Goal: Find specific page/section: Find specific page/section

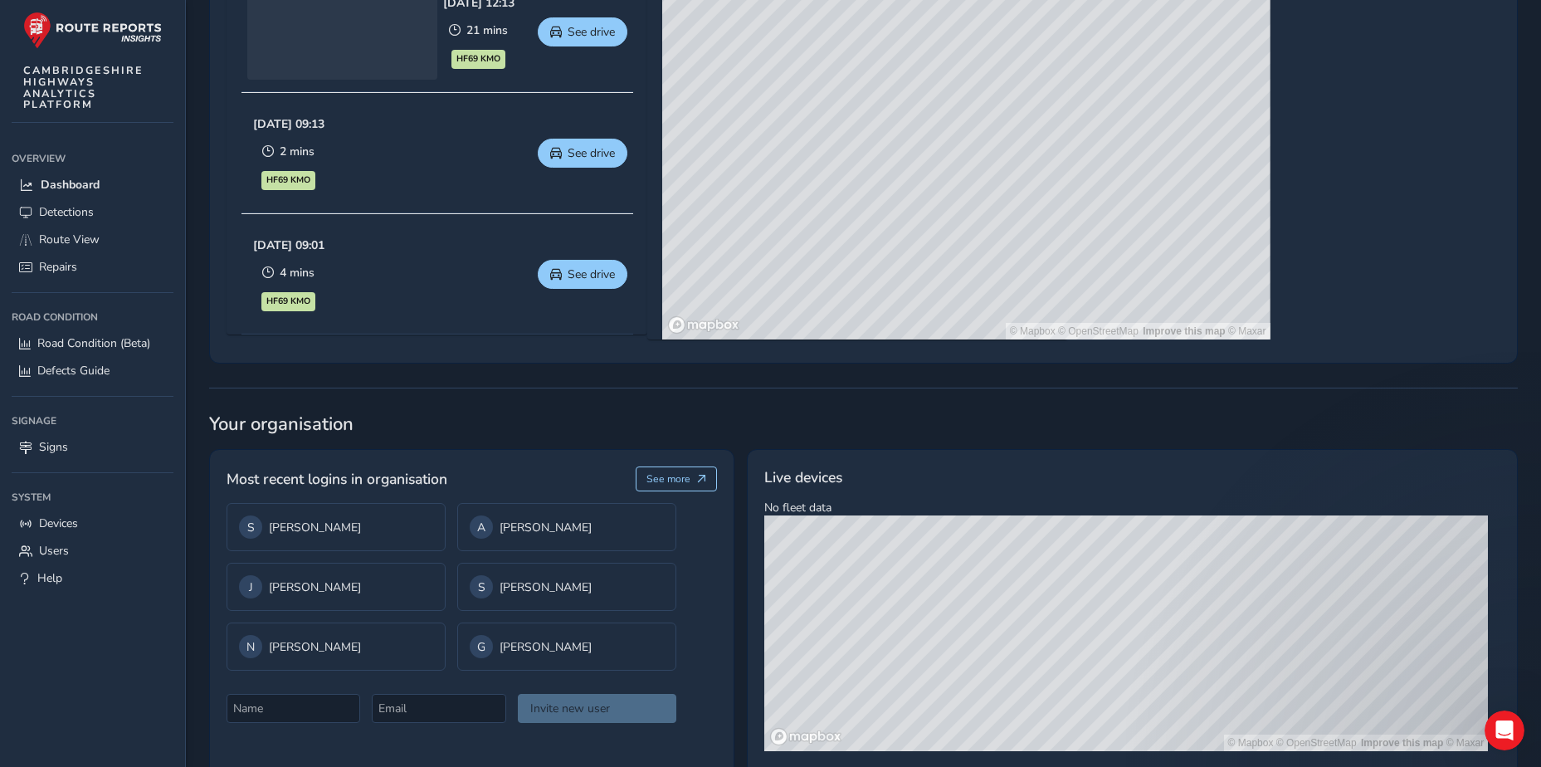
scroll to position [996, 0]
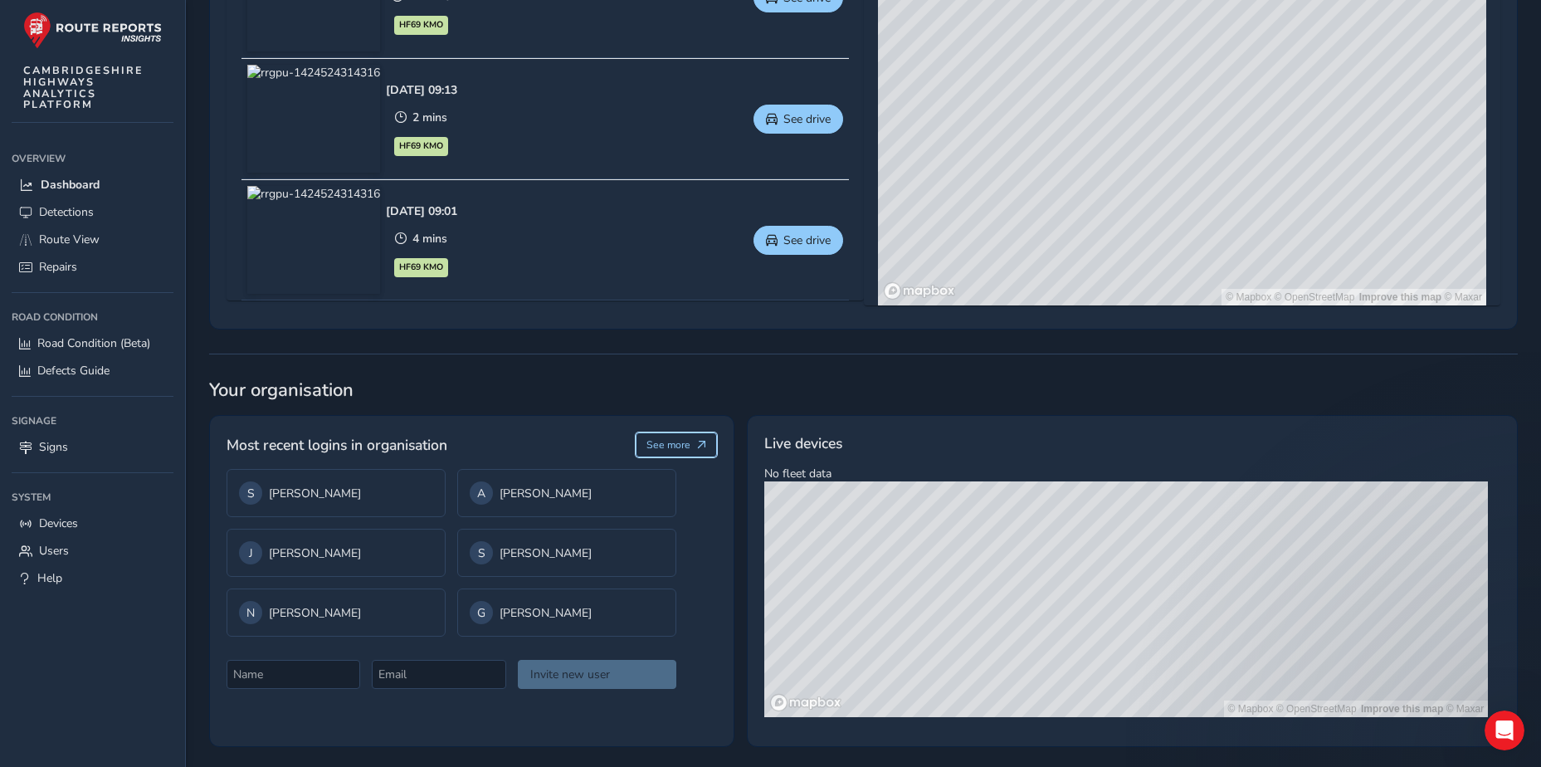
click at [704, 448] on span "See more" at bounding box center [701, 445] width 10 height 10
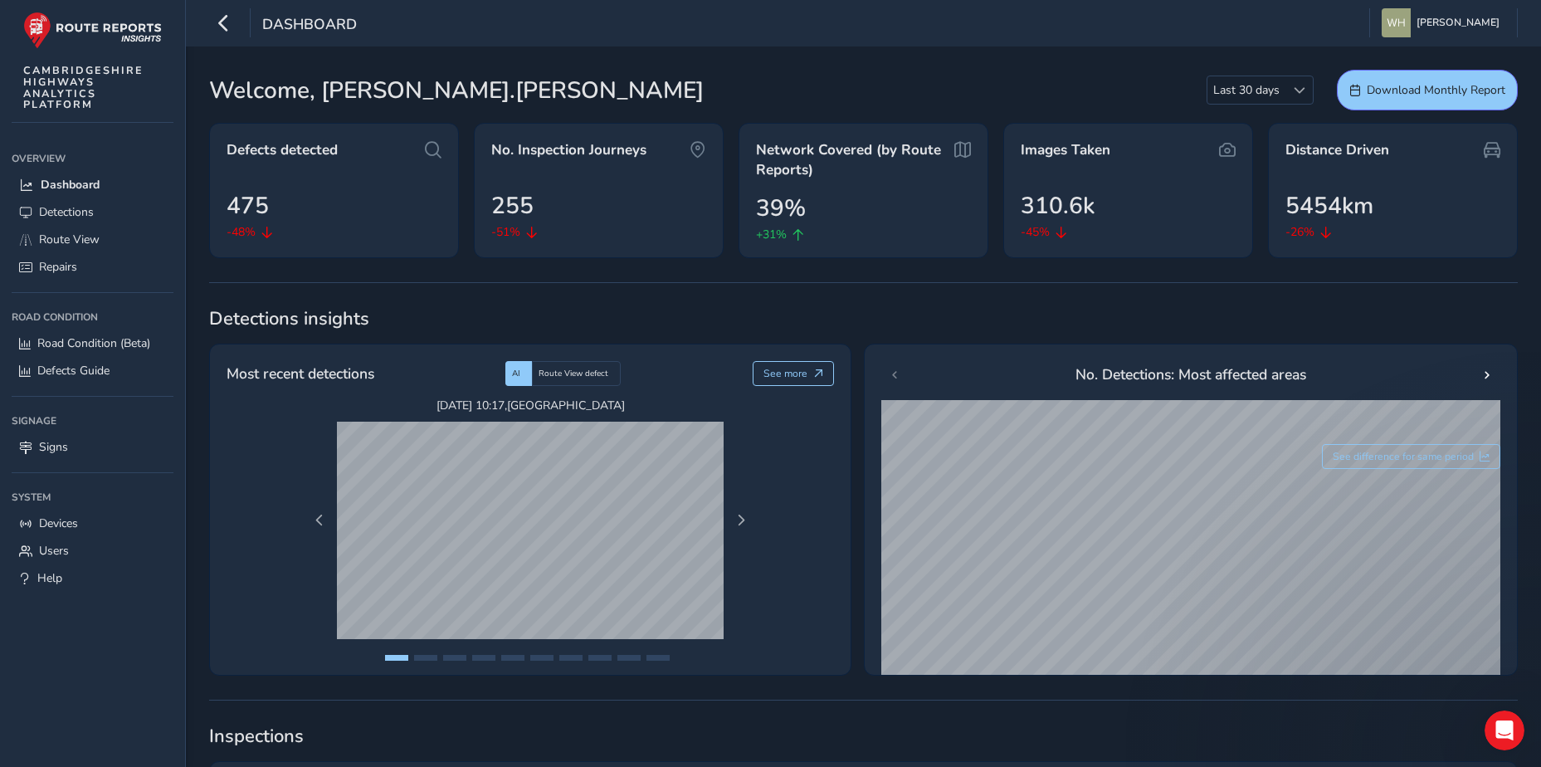
scroll to position [996, 0]
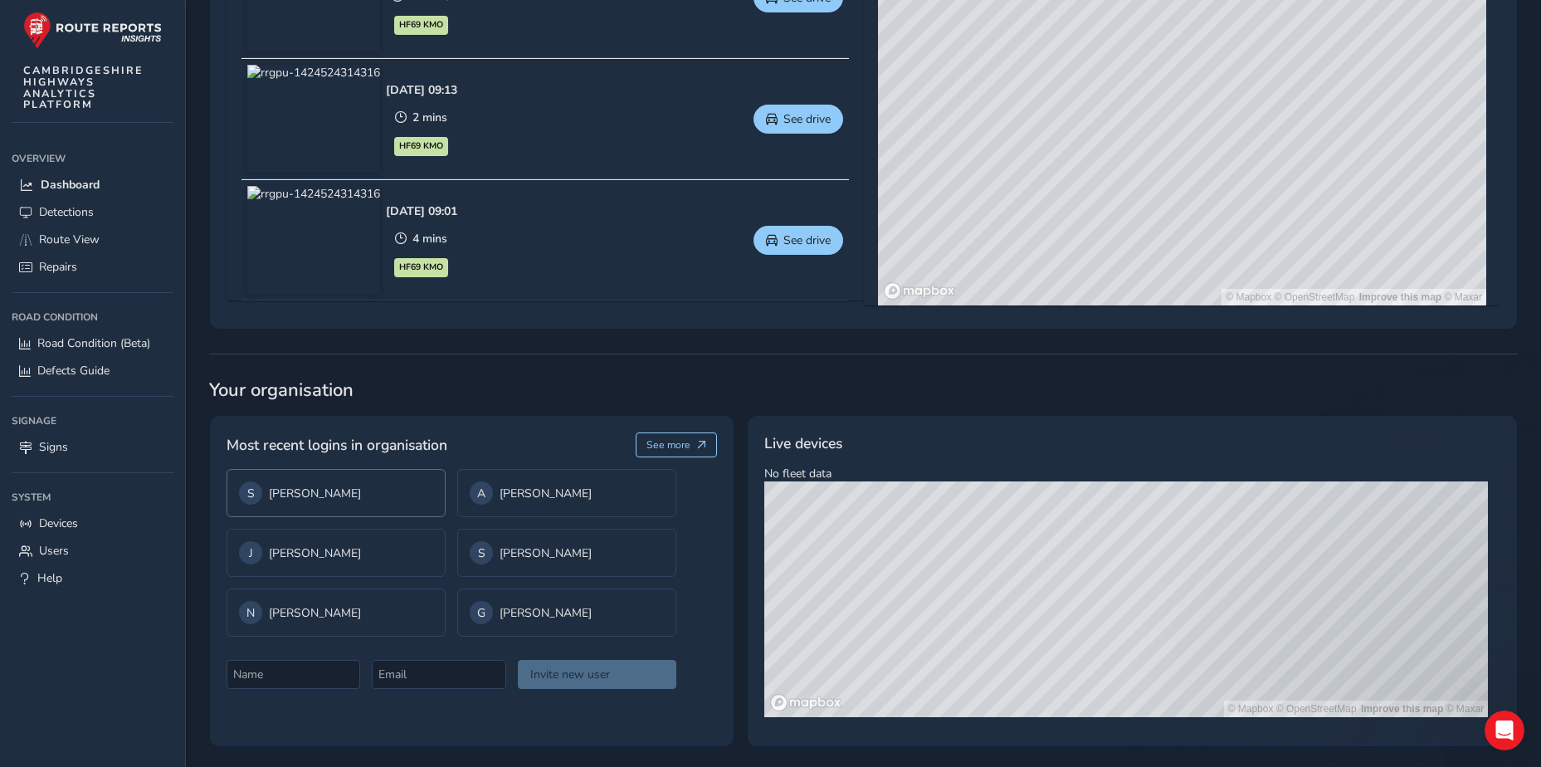
click at [310, 504] on div "S [PERSON_NAME]" at bounding box center [336, 492] width 194 height 23
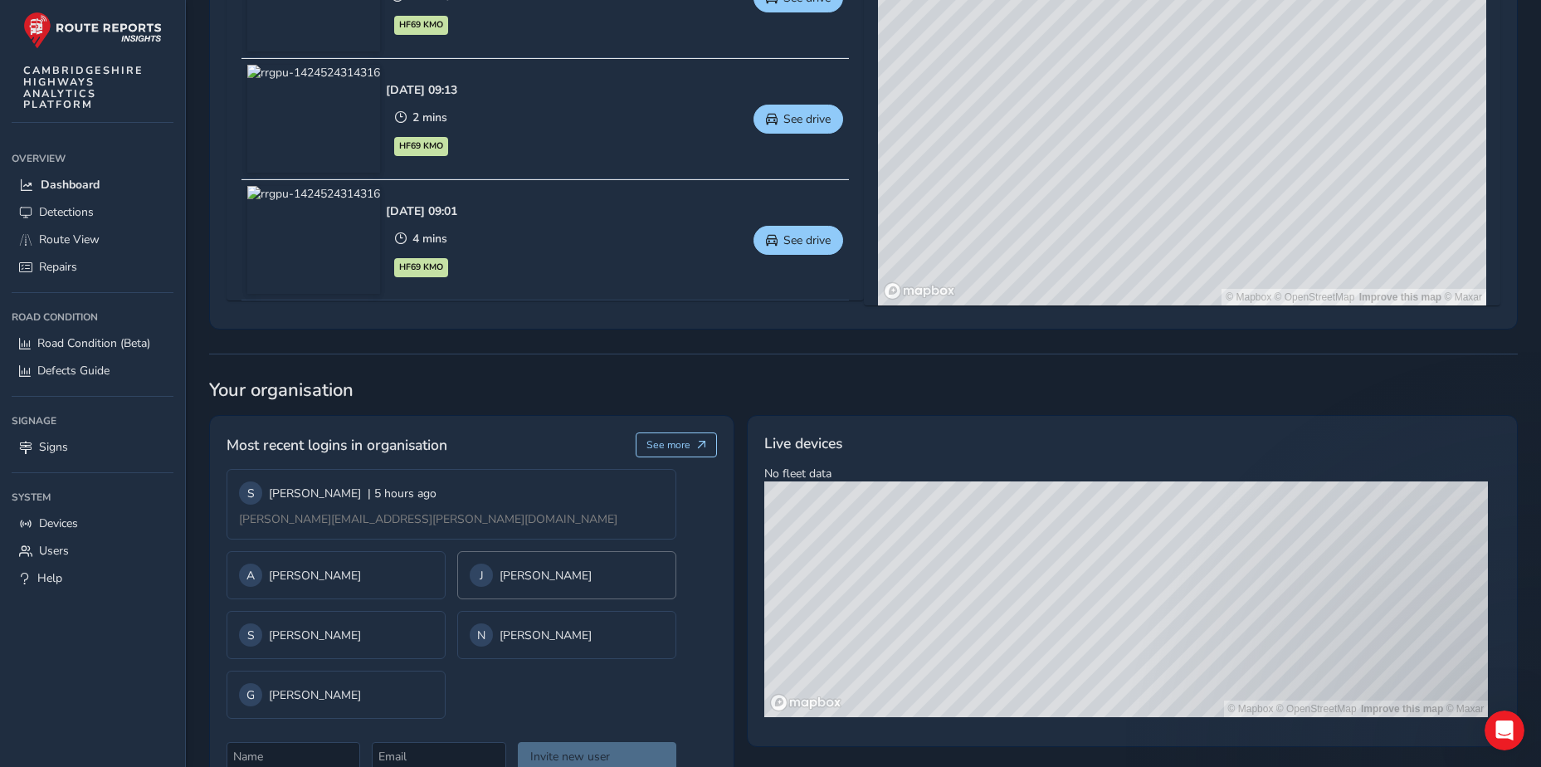
click at [484, 564] on div "J [PERSON_NAME]" at bounding box center [567, 574] width 194 height 23
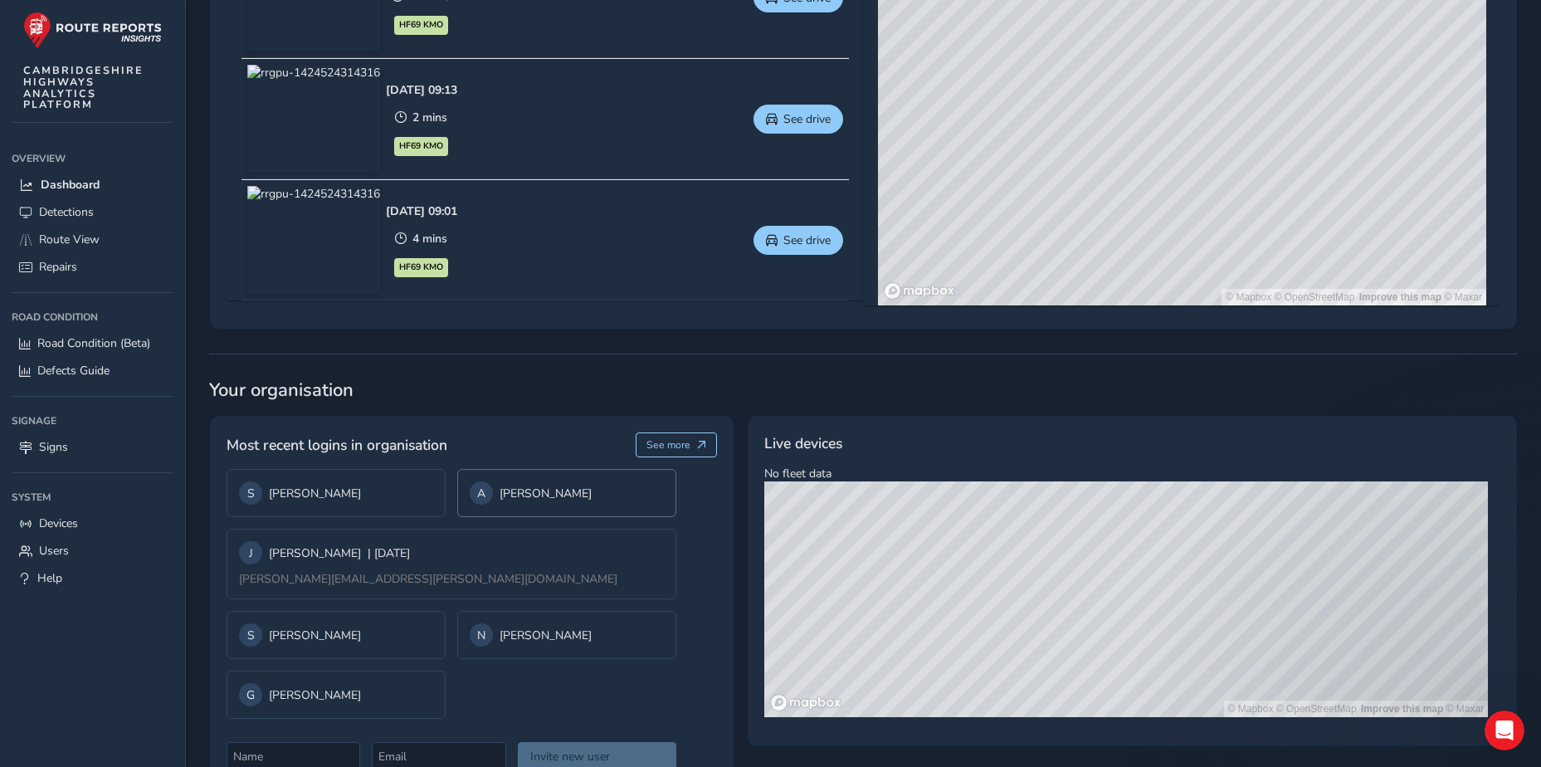
click at [476, 478] on div "A [PERSON_NAME]" at bounding box center [566, 493] width 219 height 48
